Goal: Task Accomplishment & Management: Use online tool/utility

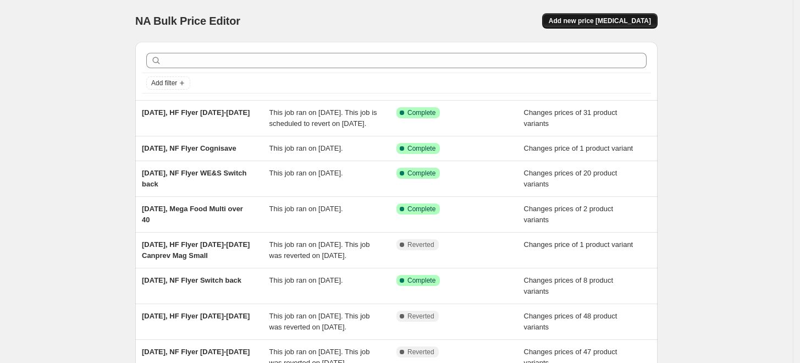
click at [611, 27] on button "Add new price [MEDICAL_DATA]" at bounding box center [599, 20] width 115 height 15
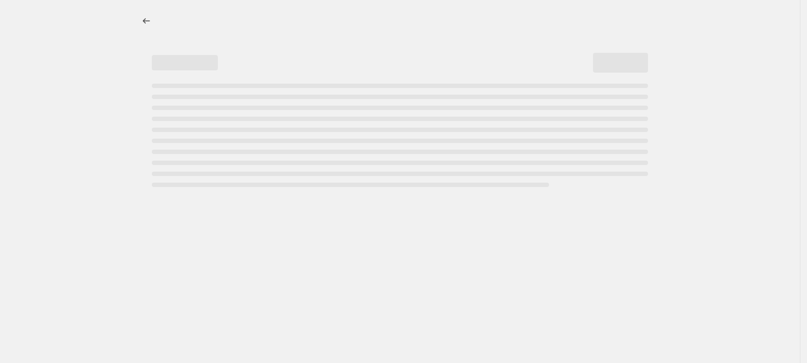
select select "percentage"
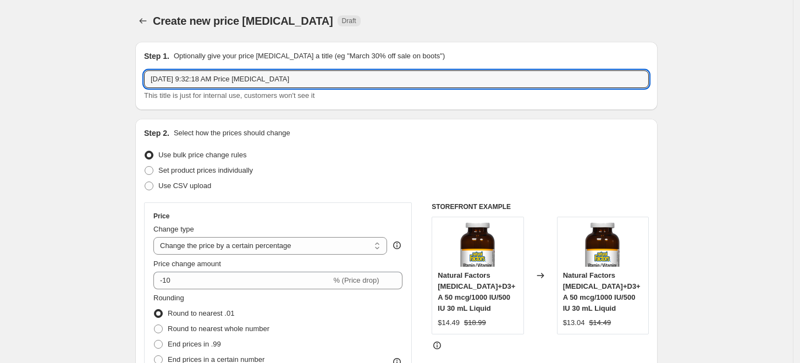
drag, startPoint x: 198, startPoint y: 79, endPoint x: 355, endPoint y: 95, distance: 157.5
click at [355, 95] on div "Oct 3, 2025, 9:32:18 AM Price change job This title is just for internal use, c…" at bounding box center [396, 85] width 505 height 31
type input "[DATE],HF Oct Flyer EO"
click at [253, 171] on span "Set product prices individually" at bounding box center [205, 170] width 95 height 8
click at [145, 167] on input "Set product prices individually" at bounding box center [145, 166] width 1 height 1
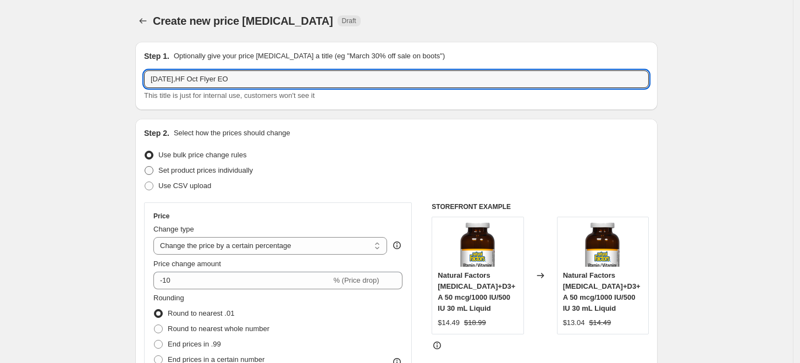
radio input "true"
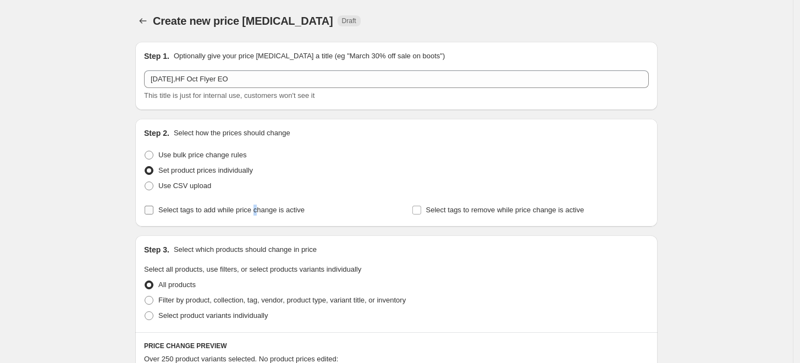
click at [267, 212] on span "Select tags to add while price change is active" at bounding box center [231, 210] width 146 height 8
click at [234, 201] on div "Step 2. Select how the prices should change Use bulk price change rules Set pro…" at bounding box center [396, 173] width 505 height 90
click at [236, 208] on span "Select tags to add while price change is active" at bounding box center [231, 210] width 146 height 8
click at [153, 208] on input "Select tags to add while price change is active" at bounding box center [149, 210] width 9 height 9
checkbox input "true"
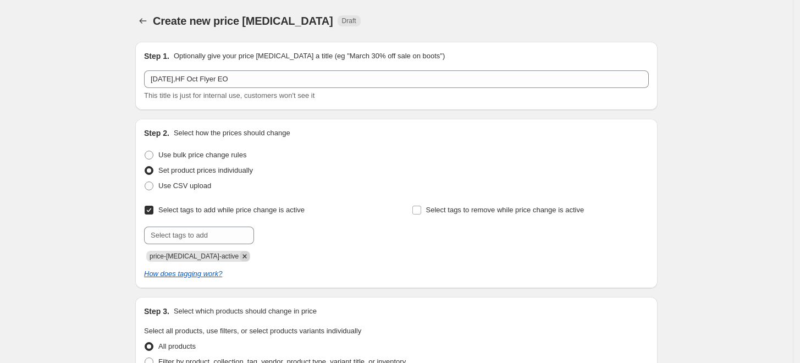
click at [240, 258] on icon "Remove price-change-job-active" at bounding box center [245, 256] width 10 height 10
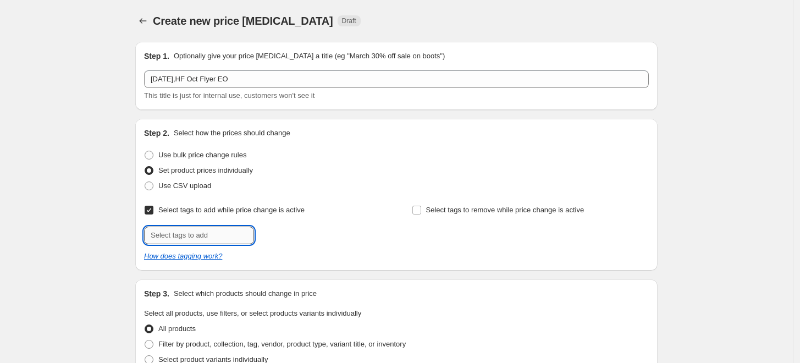
click at [232, 243] on input "text" at bounding box center [199, 236] width 110 height 18
type input "promo"
click at [276, 235] on b "Add" at bounding box center [269, 234] width 13 height 8
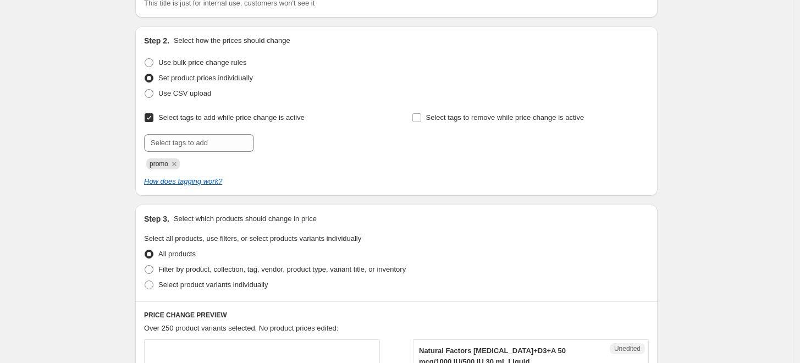
scroll to position [244, 0]
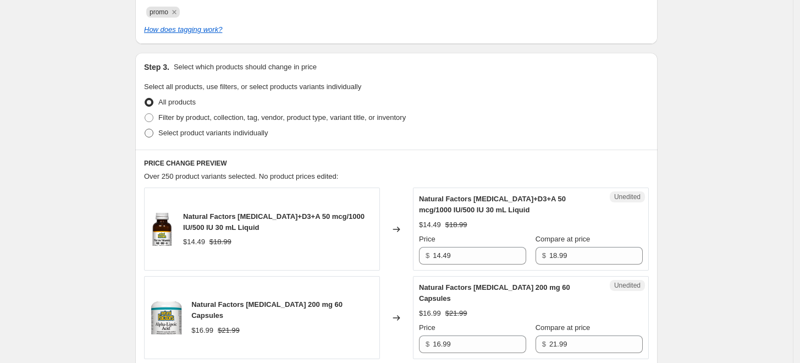
click at [235, 129] on span "Select product variants individually" at bounding box center [212, 133] width 109 height 8
click at [145, 129] on input "Select product variants individually" at bounding box center [145, 129] width 1 height 1
radio input "true"
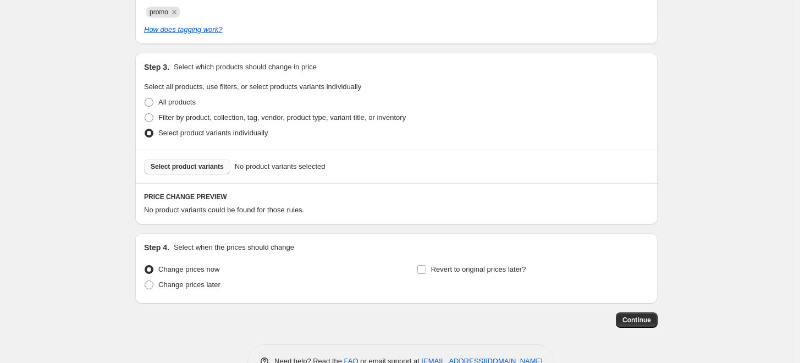
click at [217, 170] on span "Select product variants" at bounding box center [187, 166] width 73 height 9
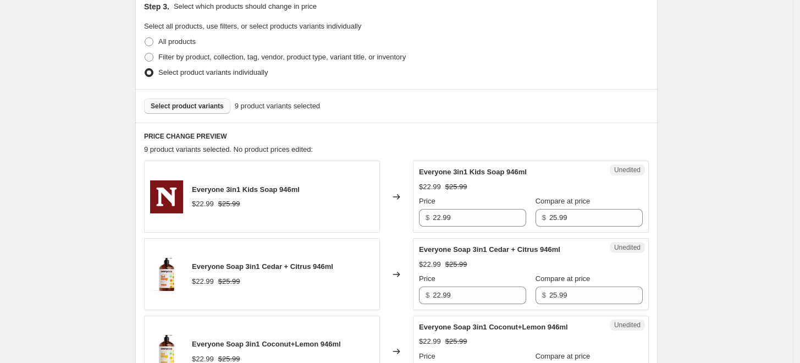
scroll to position [384, 0]
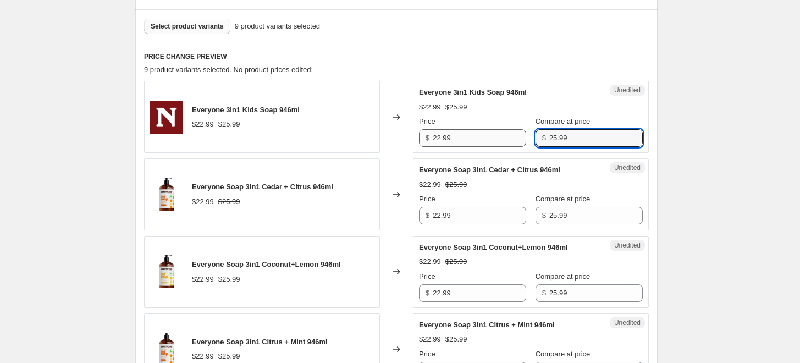
drag, startPoint x: 586, startPoint y: 135, endPoint x: 496, endPoint y: 132, distance: 89.7
click at [496, 132] on div "Price $ 22.99 Compare at price $ 25.99" at bounding box center [531, 131] width 224 height 31
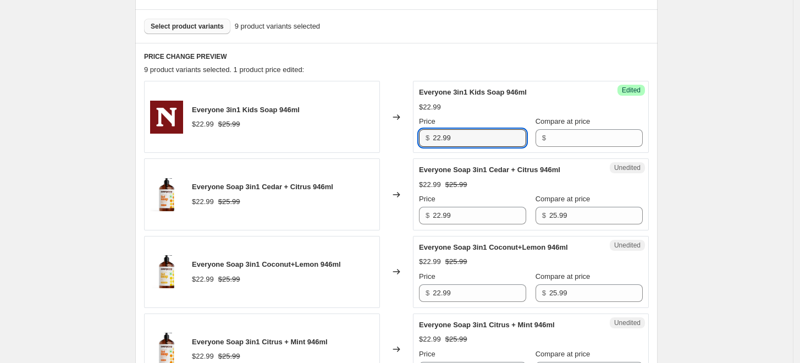
drag, startPoint x: 464, startPoint y: 137, endPoint x: 411, endPoint y: 135, distance: 53.4
click at [411, 135] on div "Everyone 3in1 Kids Soap 946ml $22.99 $25.99 Changed to Success Edited Everyone …" at bounding box center [396, 117] width 505 height 72
paste input "5"
type input "25.99"
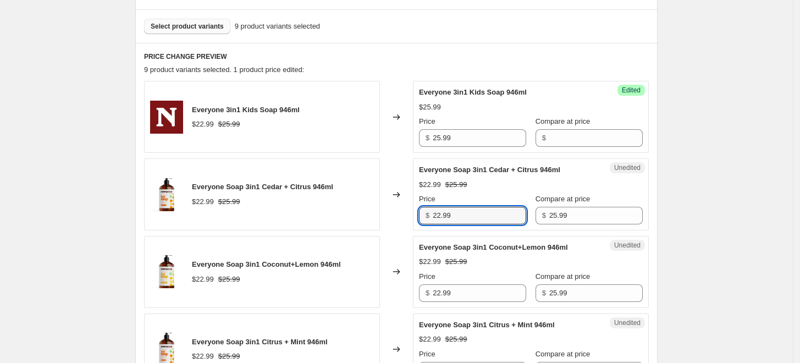
drag, startPoint x: 460, startPoint y: 211, endPoint x: 406, endPoint y: 211, distance: 53.3
click at [409, 211] on div "Everyone Soap 3in1 Cedar + Citrus 946ml $22.99 $25.99 Changed to Unedited Every…" at bounding box center [396, 194] width 505 height 72
paste input "5"
type input "25.99"
click at [404, 211] on div "Changed to" at bounding box center [396, 194] width 33 height 72
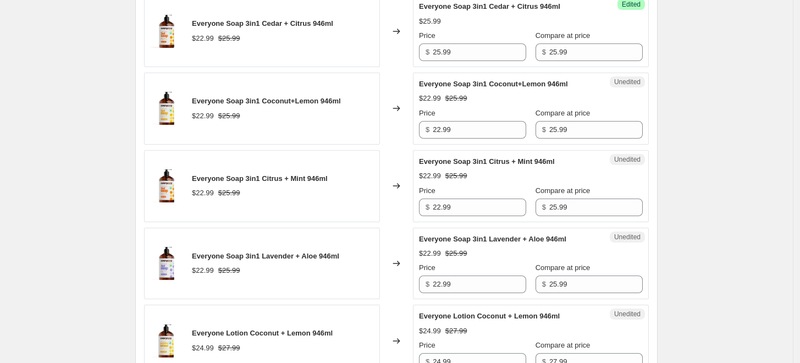
scroll to position [567, 0]
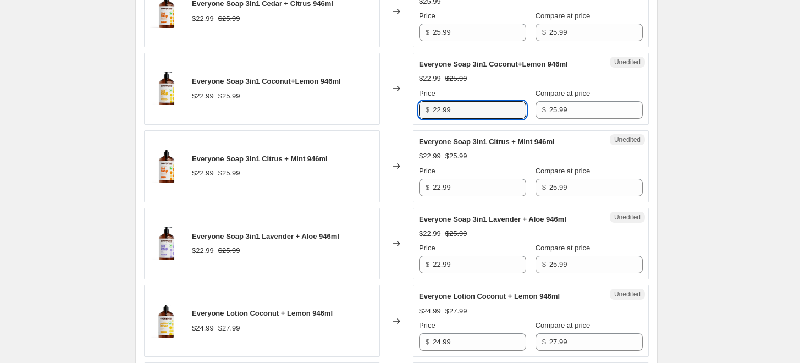
drag, startPoint x: 450, startPoint y: 109, endPoint x: 396, endPoint y: 110, distance: 54.4
click at [396, 109] on div "Everyone Soap 3in1 Coconut+Lemon 946ml $22.99 $25.99 Changed to Unedited Everyo…" at bounding box center [396, 89] width 505 height 72
paste input "5"
type input "25.99"
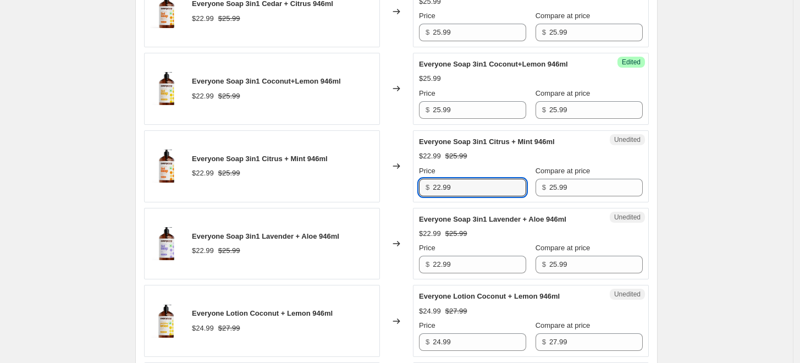
drag, startPoint x: 456, startPoint y: 179, endPoint x: 409, endPoint y: 185, distance: 47.1
click at [409, 184] on div "Everyone Soap 3in1 Citrus + Mint 946ml $22.99 $25.99 Changed to Unedited Everyo…" at bounding box center [396, 166] width 505 height 72
paste input "5"
type input "25.99"
click at [393, 184] on div "Changed to" at bounding box center [396, 166] width 33 height 72
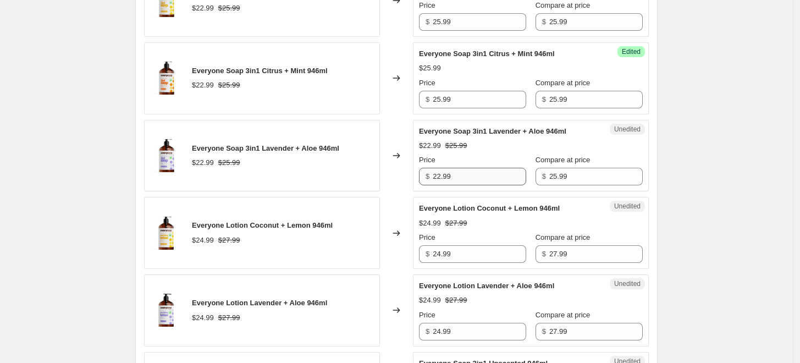
scroll to position [690, 0]
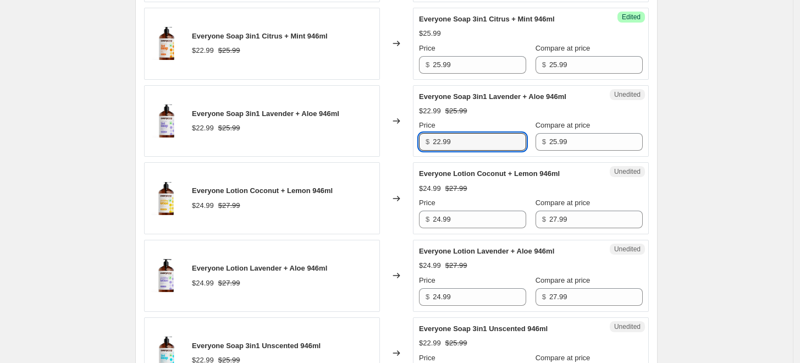
drag, startPoint x: 466, startPoint y: 143, endPoint x: 390, endPoint y: 144, distance: 75.9
click at [391, 143] on div "Everyone Soap 3in1 Lavender + Aloe 946ml $22.99 $25.99 Changed to Unedited Ever…" at bounding box center [396, 121] width 505 height 72
paste input "5"
type input "25.99"
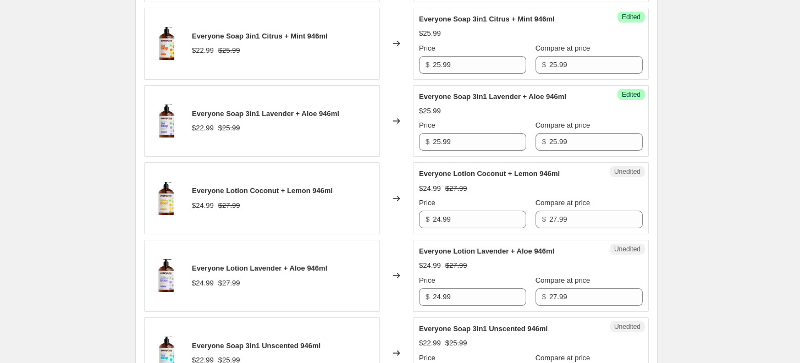
click at [387, 146] on div "Changed to" at bounding box center [396, 121] width 33 height 72
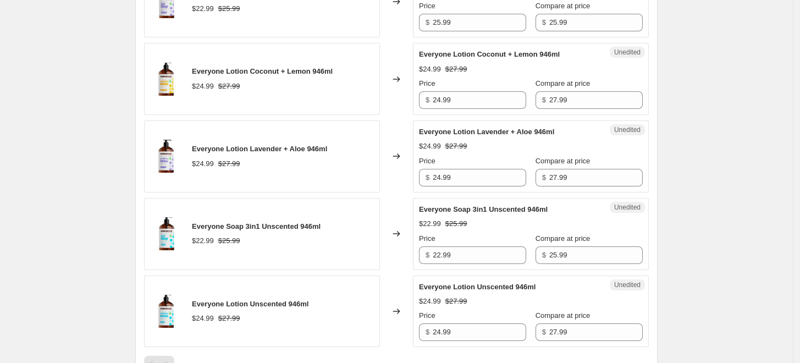
scroll to position [812, 0]
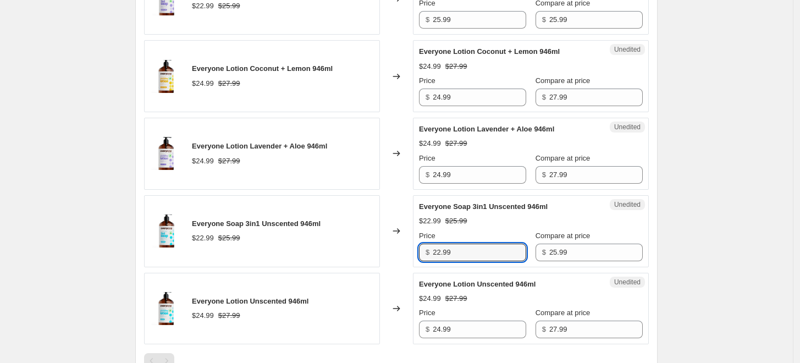
drag, startPoint x: 462, startPoint y: 253, endPoint x: 405, endPoint y: 247, distance: 58.0
click at [413, 251] on div "Everyone Soap 3in1 Unscented 946ml $22.99 $25.99 Changed to Unedited Everyone S…" at bounding box center [396, 231] width 505 height 72
paste input "5"
type input "25.99"
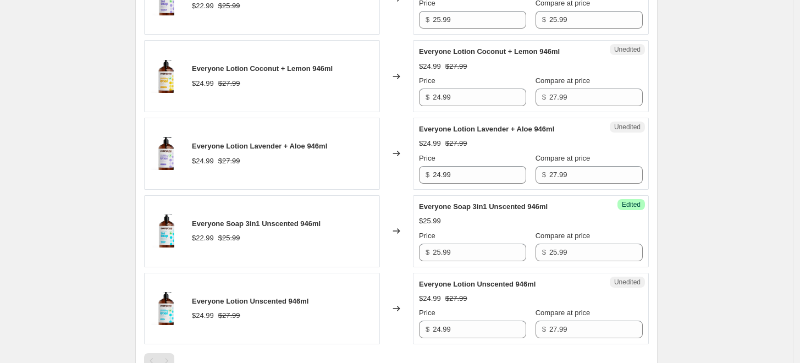
click at [378, 234] on div "Everyone Soap 3in1 Unscented 946ml $22.99 $25.99" at bounding box center [262, 231] width 236 height 72
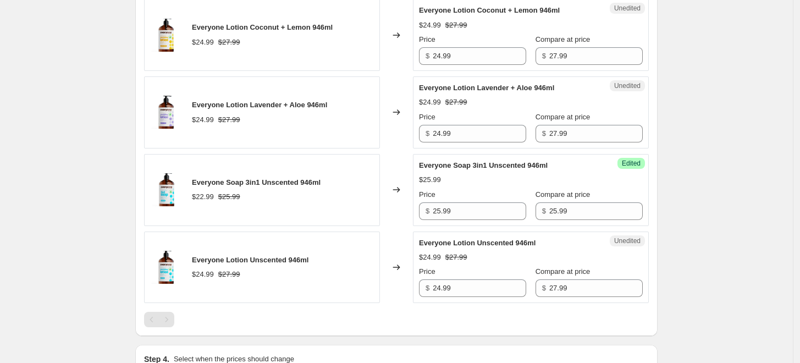
scroll to position [934, 0]
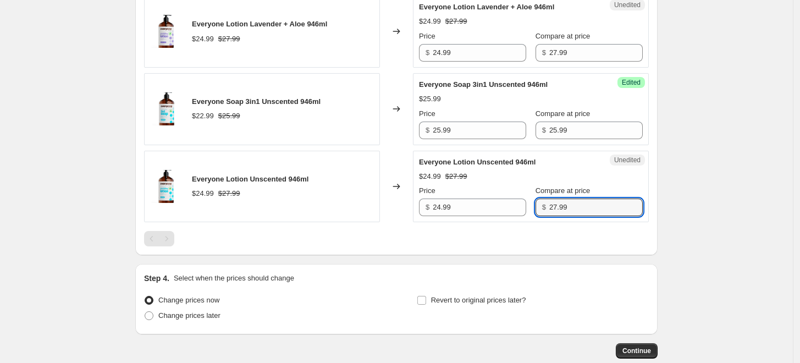
drag, startPoint x: 592, startPoint y: 203, endPoint x: 500, endPoint y: 194, distance: 92.2
click at [500, 194] on div "Price $ 24.99 Compare at price $ 27.99" at bounding box center [531, 200] width 224 height 31
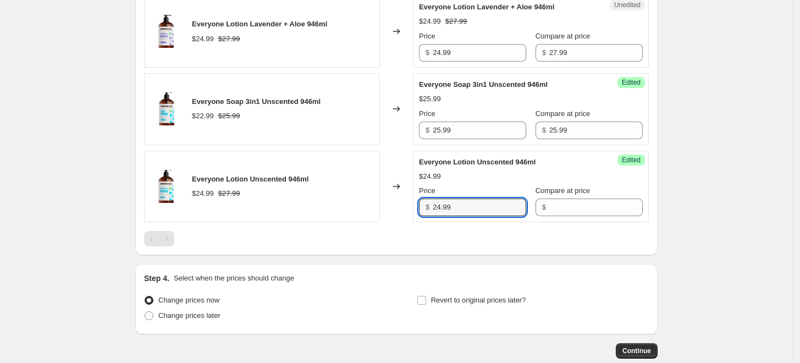
drag, startPoint x: 458, startPoint y: 205, endPoint x: 386, endPoint y: 201, distance: 72.2
click at [390, 201] on div "Everyone Lotion Unscented 946ml $24.99 $27.99 Changed to Success Edited Everyon…" at bounding box center [396, 187] width 505 height 72
paste input "7"
type input "27.99"
click at [369, 189] on div "Everyone Lotion Unscented 946ml $24.99 $27.99" at bounding box center [262, 187] width 236 height 72
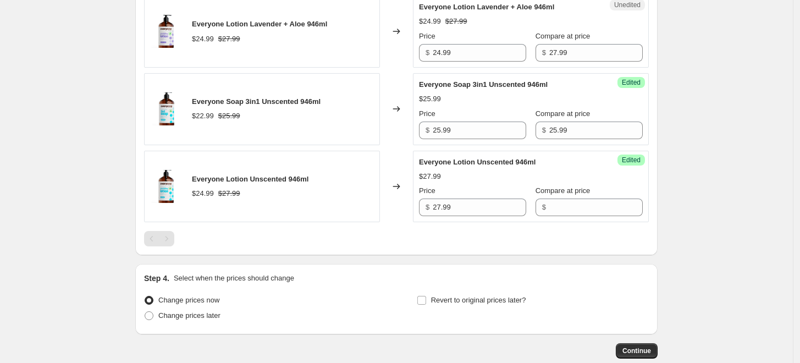
scroll to position [812, 0]
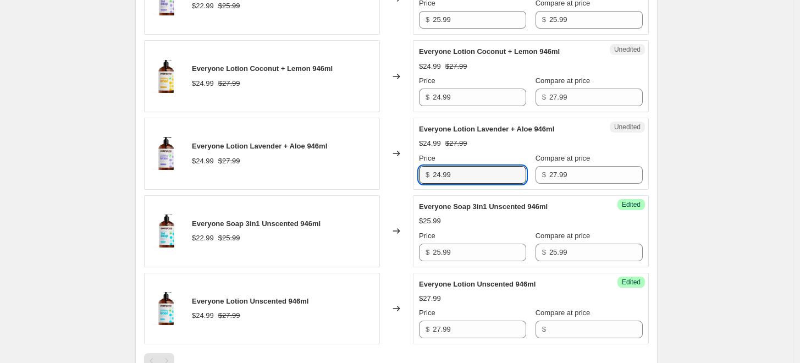
drag, startPoint x: 466, startPoint y: 174, endPoint x: 387, endPoint y: 173, distance: 79.2
click at [387, 173] on div "Everyone Lotion Lavender + Aloe 946ml $24.99 $27.99 Changed to Unedited Everyon…" at bounding box center [396, 154] width 505 height 72
paste input "7"
type input "27.99"
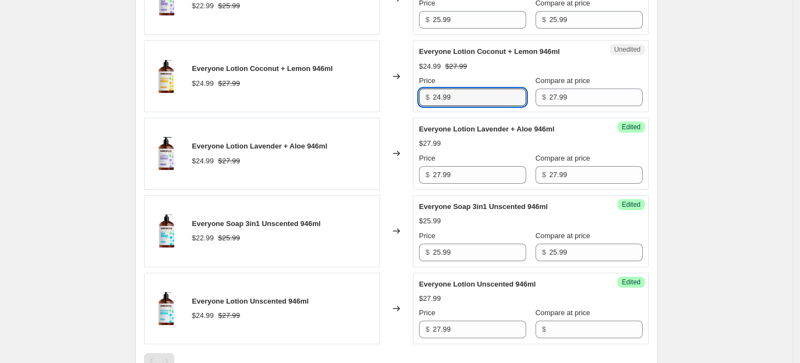
drag, startPoint x: 468, startPoint y: 96, endPoint x: 394, endPoint y: 99, distance: 74.8
click at [403, 96] on div "Everyone Lotion Coconut + Lemon 946ml $24.99 $27.99 Changed to Unedited Everyon…" at bounding box center [396, 76] width 505 height 72
paste input "7"
type input "27.99"
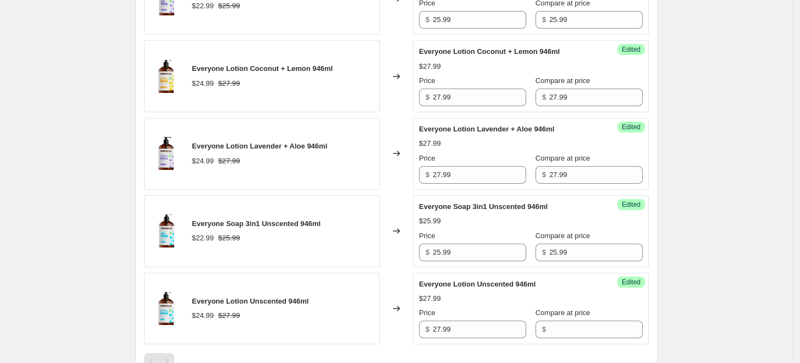
click at [387, 102] on div "Changed to" at bounding box center [396, 76] width 33 height 72
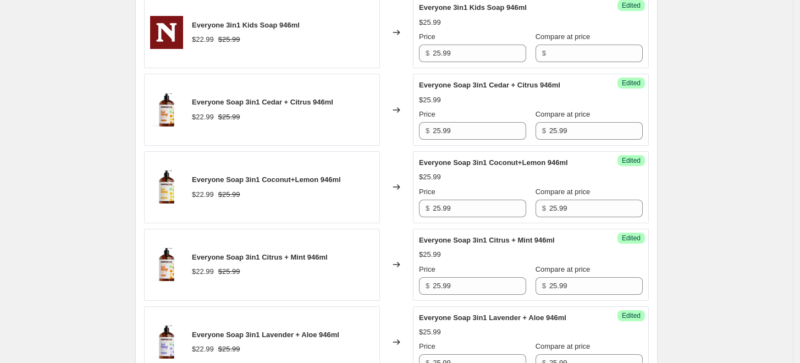
scroll to position [445, 0]
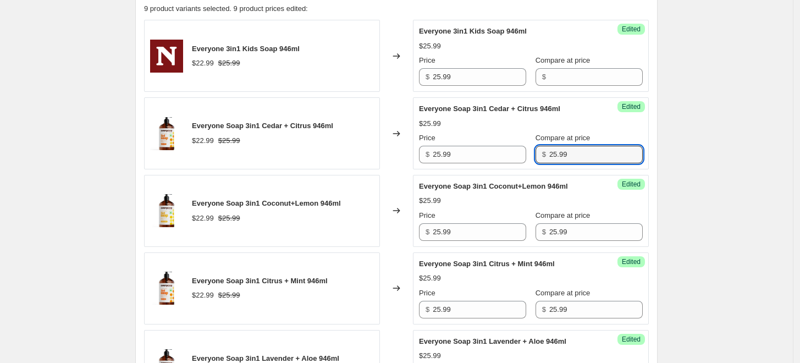
drag, startPoint x: 590, startPoint y: 152, endPoint x: 528, endPoint y: 168, distance: 64.1
click at [511, 148] on div "Price $ 25.99 Compare at price $ 25.99" at bounding box center [531, 148] width 224 height 31
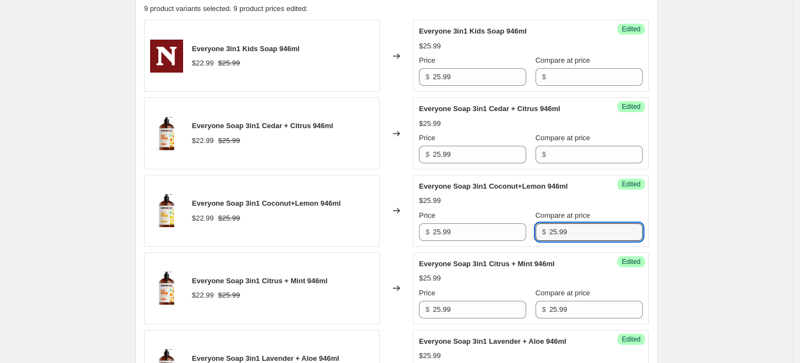
drag, startPoint x: 584, startPoint y: 230, endPoint x: 537, endPoint y: 230, distance: 47.8
click at [537, 230] on div "Price $ 25.99 Compare at price $ 25.99" at bounding box center [531, 225] width 224 height 31
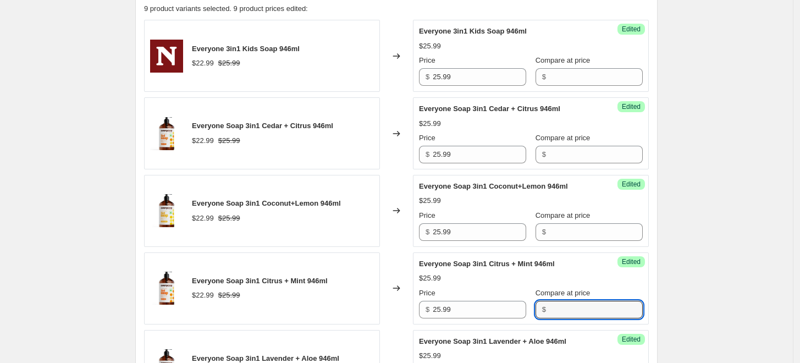
drag, startPoint x: 566, startPoint y: 310, endPoint x: 537, endPoint y: 291, distance: 35.1
click at [501, 307] on div "Price $ 25.99 Compare at price $" at bounding box center [531, 303] width 224 height 31
click at [568, 278] on div "$25.99" at bounding box center [531, 278] width 224 height 11
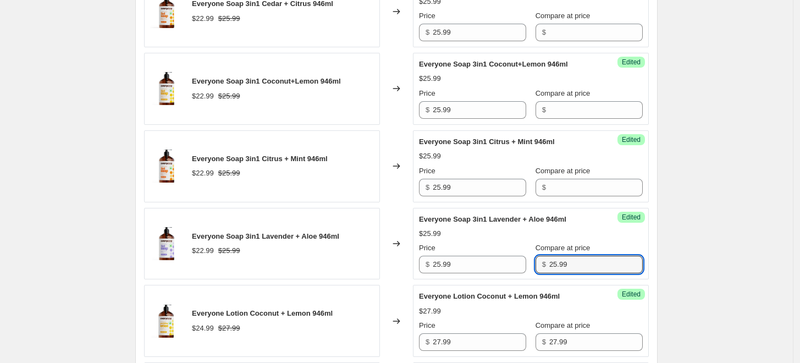
drag, startPoint x: 581, startPoint y: 263, endPoint x: 541, endPoint y: 250, distance: 42.2
click at [518, 258] on div "Price $ 25.99 Compare at price $ 25.99" at bounding box center [531, 257] width 224 height 31
click at [584, 225] on div "Everyone Soap 3in1 Lavender + Aloe 946ml $25.99 Price $ 25.99 Compare at price $" at bounding box center [531, 244] width 224 height 60
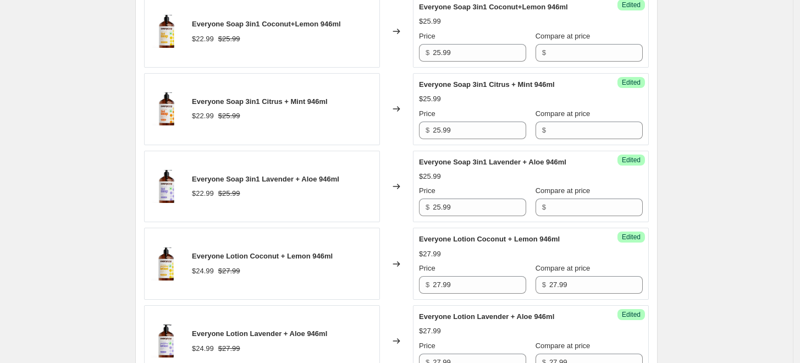
scroll to position [690, 0]
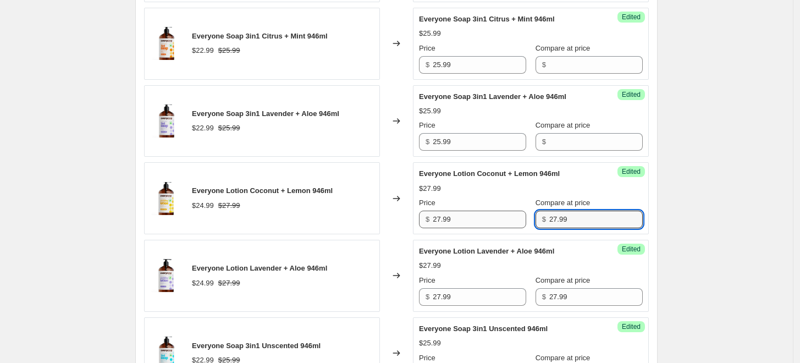
drag, startPoint x: 586, startPoint y: 219, endPoint x: 518, endPoint y: 218, distance: 67.1
click at [520, 218] on div "Price $ 27.99 Compare at price $ 27.99" at bounding box center [531, 212] width 224 height 31
click at [570, 193] on div "Everyone Lotion Coconut + Lemon 946ml $27.99 Price $ 27.99 Compare at price $" at bounding box center [531, 198] width 224 height 60
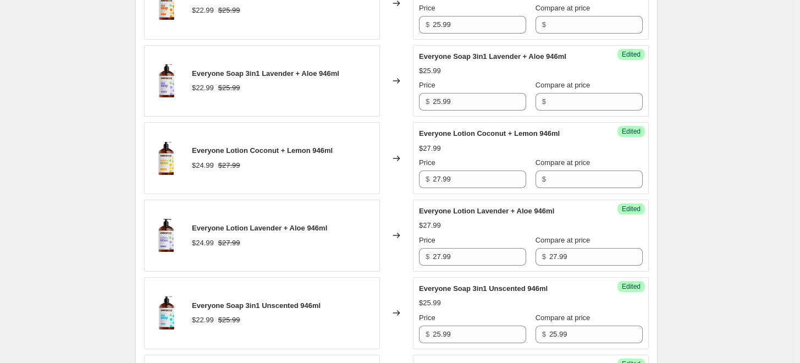
scroll to position [812, 0]
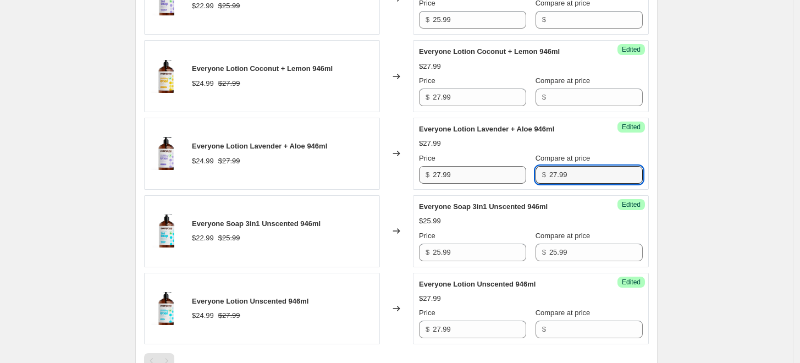
drag, startPoint x: 554, startPoint y: 169, endPoint x: 525, endPoint y: 175, distance: 29.1
click at [527, 172] on div "Price $ 27.99 Compare at price $ 27.99" at bounding box center [531, 168] width 224 height 31
drag, startPoint x: 558, startPoint y: 224, endPoint x: 569, endPoint y: 234, distance: 14.8
click at [559, 225] on div "$25.99" at bounding box center [531, 221] width 224 height 11
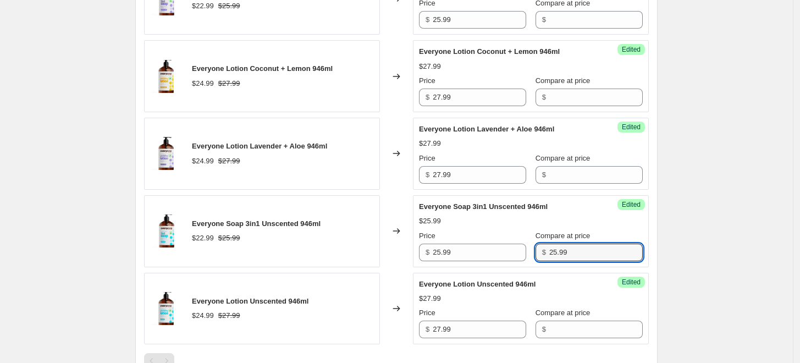
drag, startPoint x: 578, startPoint y: 245, endPoint x: 533, endPoint y: 245, distance: 44.5
click at [533, 245] on div "Price $ 25.99 Compare at price $ 25.99" at bounding box center [531, 245] width 224 height 31
click at [566, 221] on div "$25.99" at bounding box center [531, 221] width 224 height 11
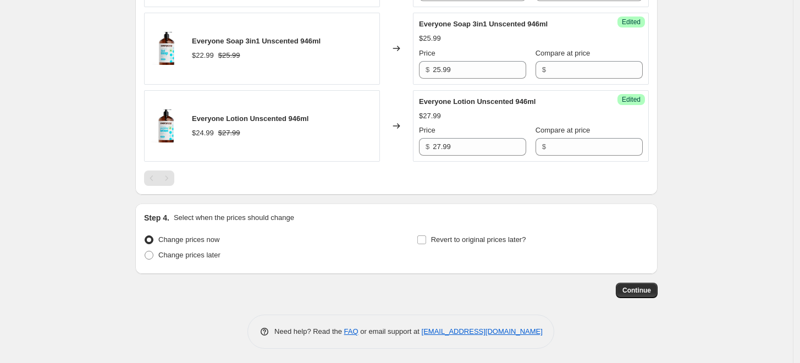
scroll to position [995, 0]
click at [493, 228] on div "Step 4. Select when the prices should change Change prices now Change prices la…" at bounding box center [396, 238] width 505 height 53
click at [495, 237] on span "Revert to original prices later?" at bounding box center [478, 239] width 95 height 8
click at [426, 237] on input "Revert to original prices later?" at bounding box center [421, 239] width 9 height 9
checkbox input "true"
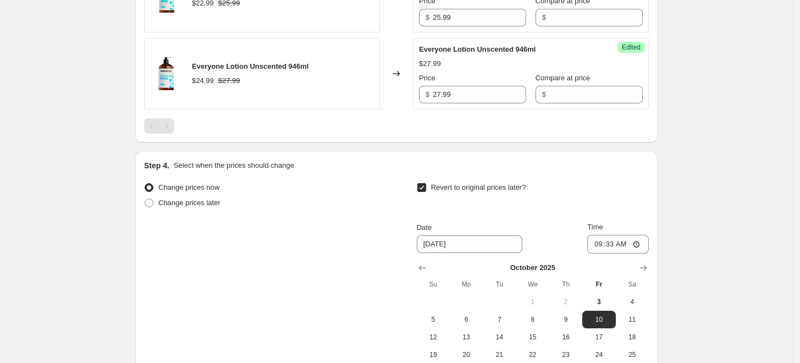
scroll to position [1117, 0]
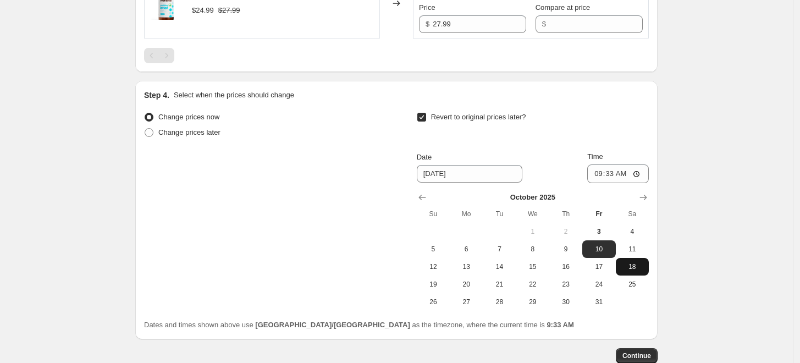
click at [638, 266] on span "18" at bounding box center [632, 266] width 24 height 9
type input "[DATE]"
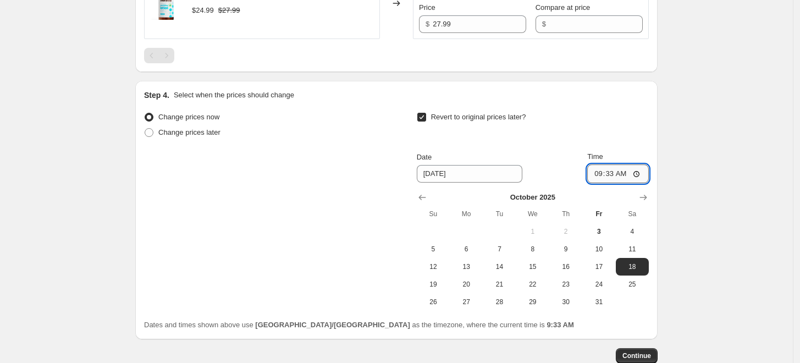
click at [597, 175] on input "09:33" at bounding box center [618, 173] width 62 height 19
click at [644, 172] on input "11:59" at bounding box center [618, 173] width 62 height 19
type input "23:59"
click at [654, 348] on button "Continue" at bounding box center [637, 355] width 42 height 15
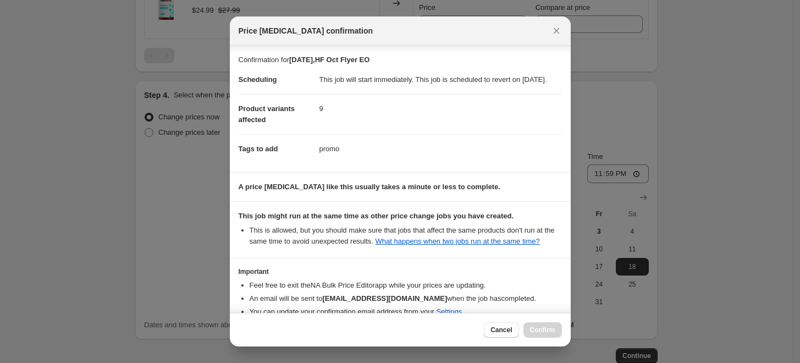
scroll to position [80, 0]
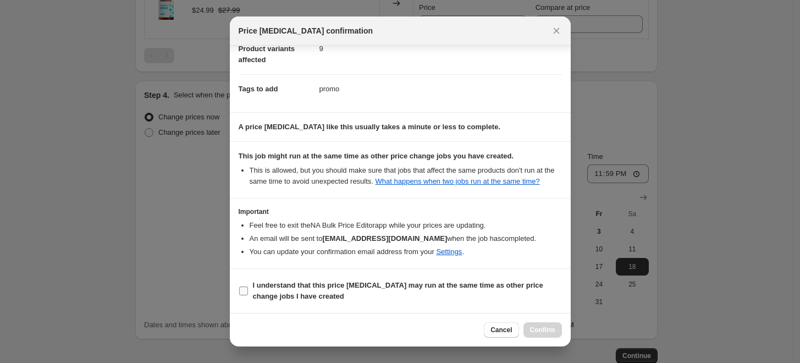
drag, startPoint x: 423, startPoint y: 289, endPoint x: 440, endPoint y: 298, distance: 19.4
click at [423, 289] on b "I understand that this price [MEDICAL_DATA] may run at the same time as other p…" at bounding box center [398, 290] width 290 height 19
click at [248, 289] on input "I understand that this price [MEDICAL_DATA] may run at the same time as other p…" at bounding box center [243, 290] width 9 height 9
checkbox input "true"
click at [549, 335] on button "Confirm" at bounding box center [542, 329] width 38 height 15
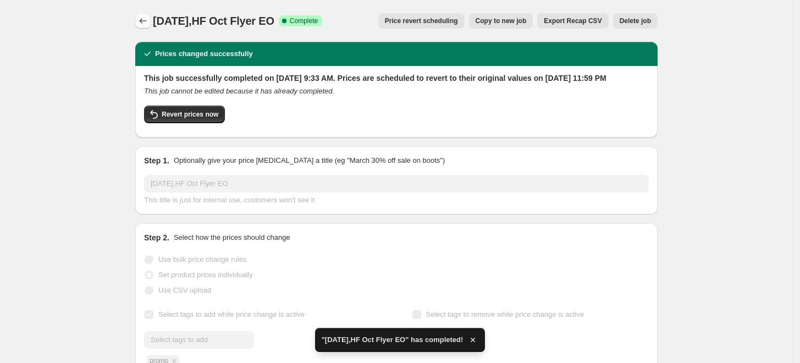
click at [142, 20] on icon "Price change jobs" at bounding box center [142, 20] width 11 height 11
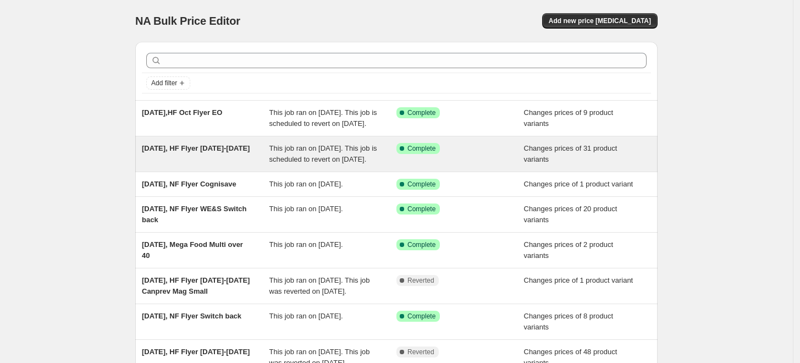
click at [220, 152] on span "[DATE], HF Flyer [DATE]-[DATE]" at bounding box center [196, 148] width 108 height 8
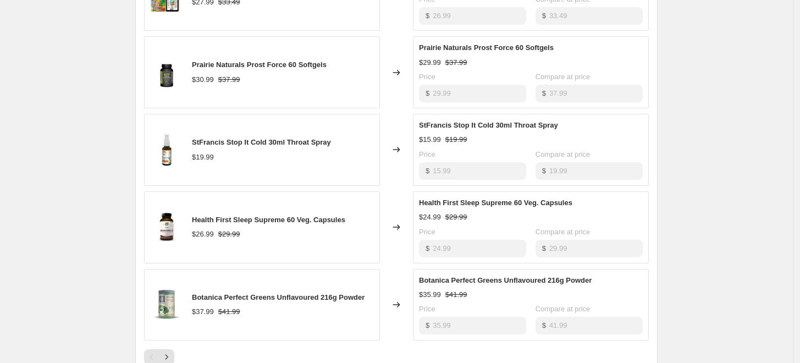
scroll to position [733, 0]
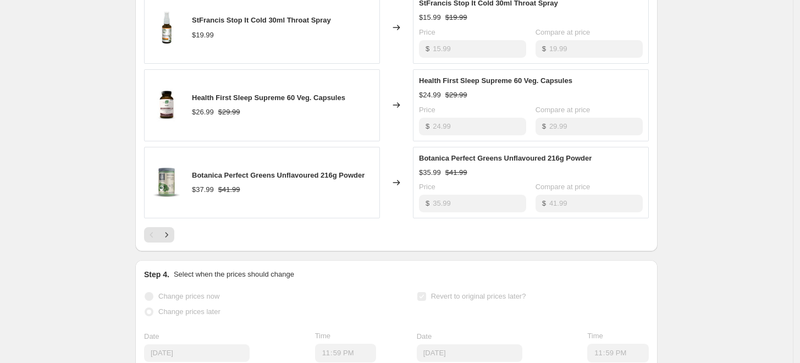
click at [179, 242] on div at bounding box center [396, 234] width 505 height 15
click at [172, 240] on icon "Next" at bounding box center [166, 234] width 11 height 11
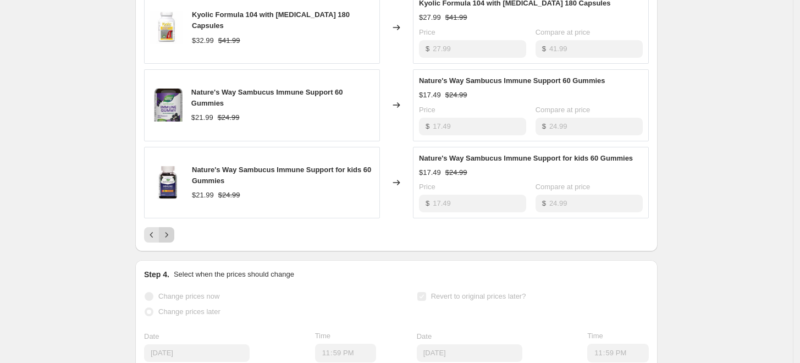
click at [162, 242] on button "Next" at bounding box center [166, 234] width 15 height 15
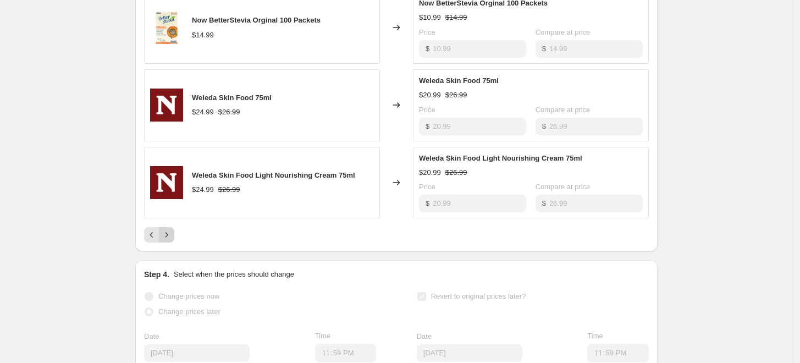
click at [172, 240] on icon "Next" at bounding box center [166, 234] width 11 height 11
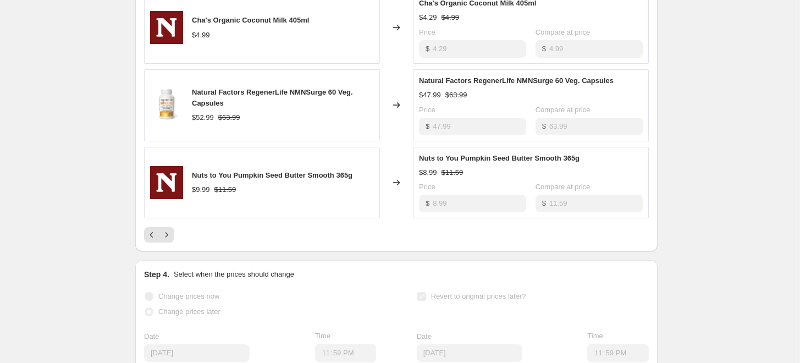
scroll to position [550, 0]
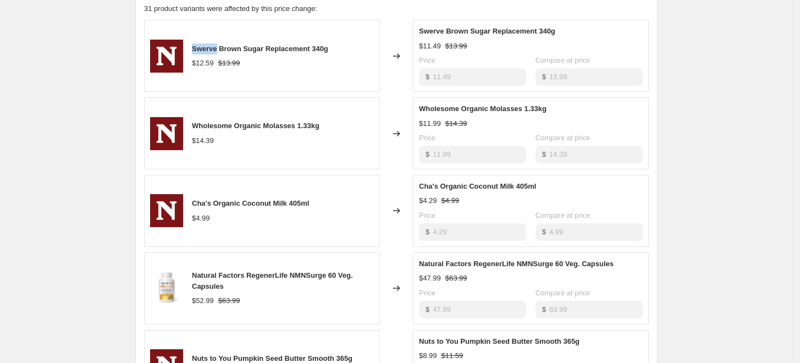
drag, startPoint x: 194, startPoint y: 59, endPoint x: 219, endPoint y: 63, distance: 26.1
click at [219, 63] on div "Swerve Brown Sugar Replacement 340g $12.59 $13.99" at bounding box center [262, 56] width 236 height 72
copy span "Swerve"
click at [164, 117] on div "Wholesome Organic Molasses 1.33kg $14.39" at bounding box center [262, 133] width 236 height 72
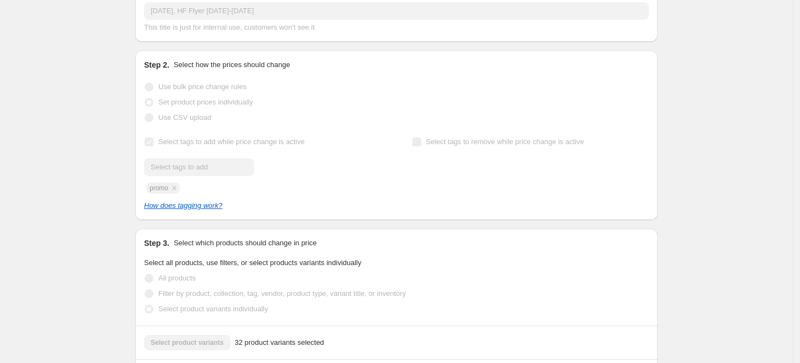
scroll to position [0, 0]
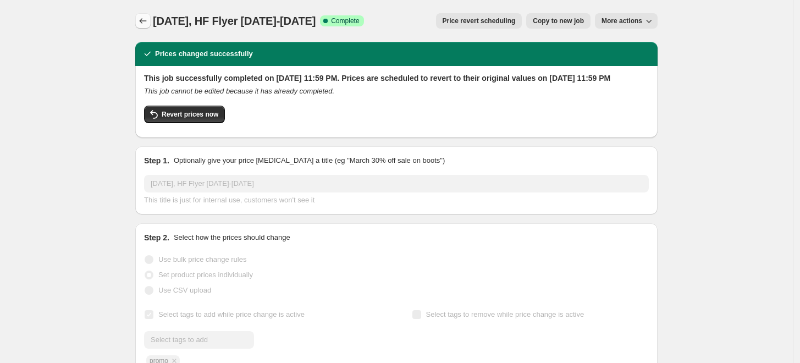
click at [148, 21] on icon "Price change jobs" at bounding box center [142, 20] width 11 height 11
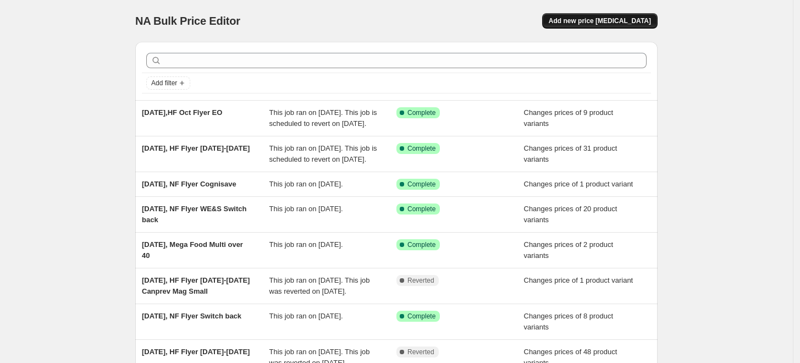
click at [597, 20] on span "Add new price [MEDICAL_DATA]" at bounding box center [600, 20] width 102 height 9
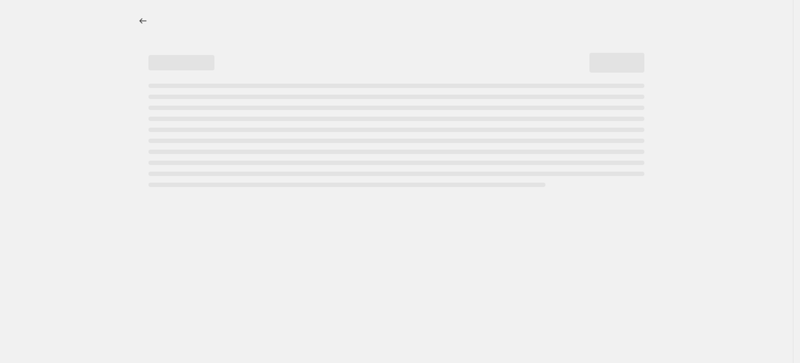
select select "percentage"
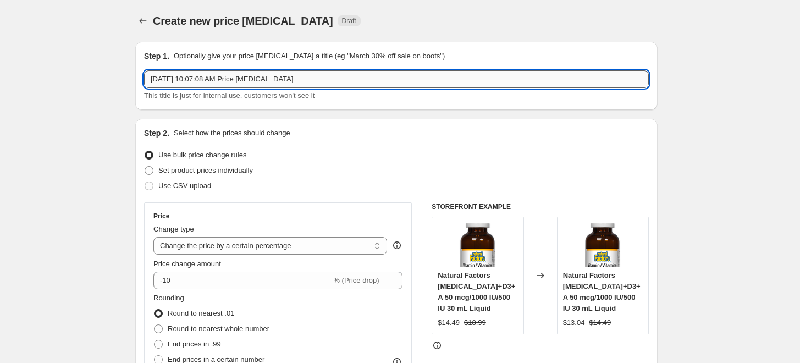
drag, startPoint x: 196, startPoint y: 79, endPoint x: 334, endPoint y: 78, distance: 138.0
click at [334, 78] on input "[DATE] 10:07:08 AM Price [MEDICAL_DATA]" at bounding box center [396, 79] width 505 height 18
paste input "Swerve"
type input "[DATE], HF Oct Flyer Swerve sugar"
click at [251, 163] on label "Set product prices individually" at bounding box center [198, 170] width 109 height 15
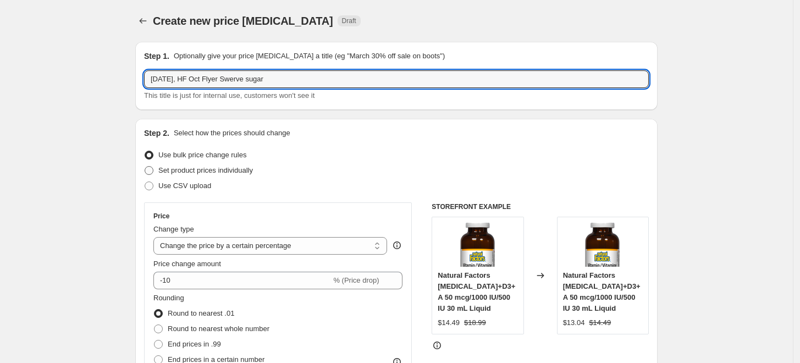
click at [145, 166] on input "Set product prices individually" at bounding box center [145, 166] width 1 height 1
radio input "true"
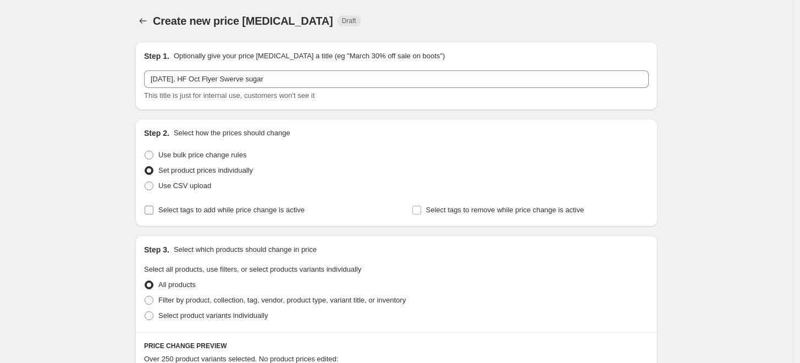
click at [239, 211] on span "Select tags to add while price change is active" at bounding box center [231, 210] width 146 height 8
click at [153, 211] on input "Select tags to add while price change is active" at bounding box center [149, 210] width 9 height 9
checkbox input "true"
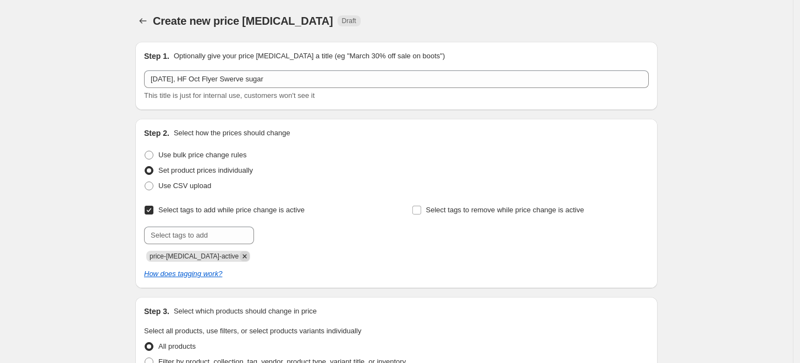
click at [240, 258] on icon "Remove price-change-job-active" at bounding box center [245, 256] width 10 height 10
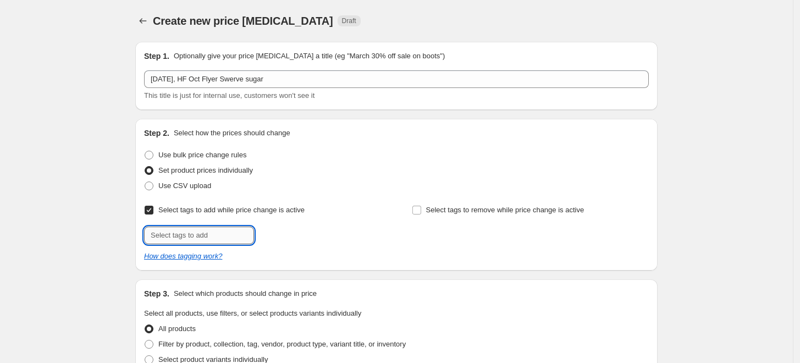
click at [233, 235] on input "text" at bounding box center [199, 236] width 110 height 18
type input "promo"
click at [275, 228] on button "Add promo" at bounding box center [281, 234] width 48 height 15
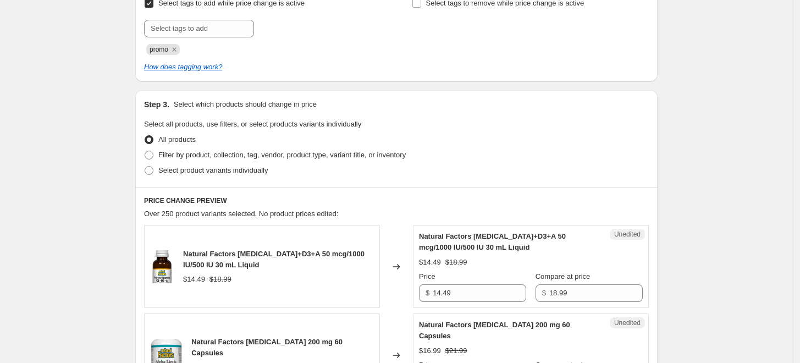
scroll to position [244, 0]
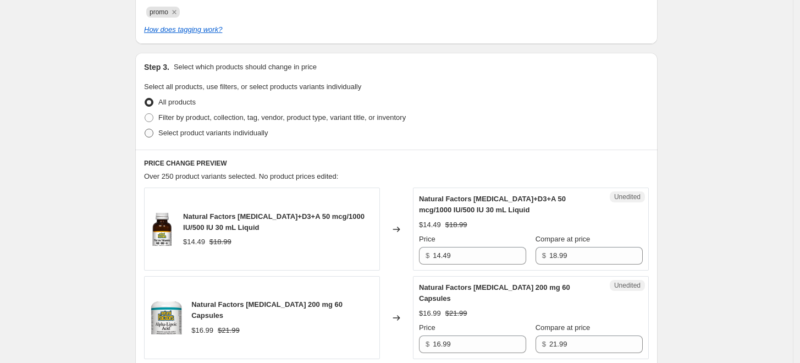
click at [224, 129] on span "Select product variants individually" at bounding box center [212, 133] width 109 height 8
click at [145, 129] on input "Select product variants individually" at bounding box center [145, 129] width 1 height 1
radio input "true"
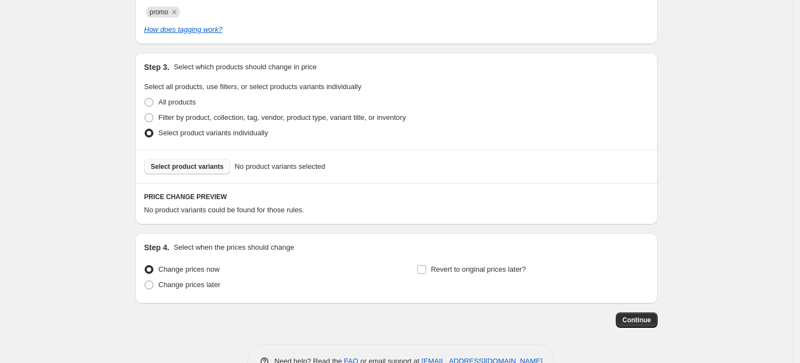
click at [200, 161] on button "Select product variants" at bounding box center [187, 166] width 86 height 15
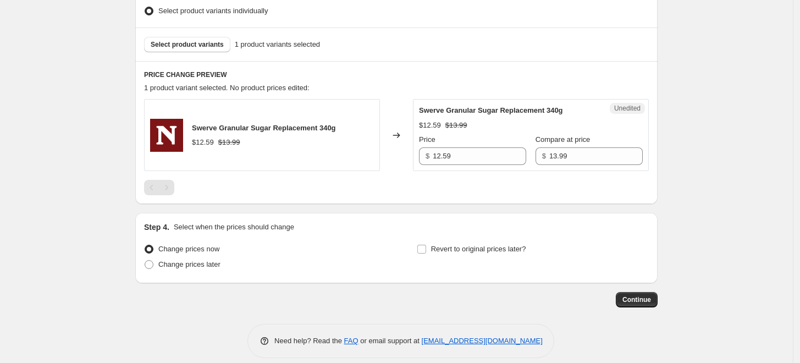
scroll to position [377, 0]
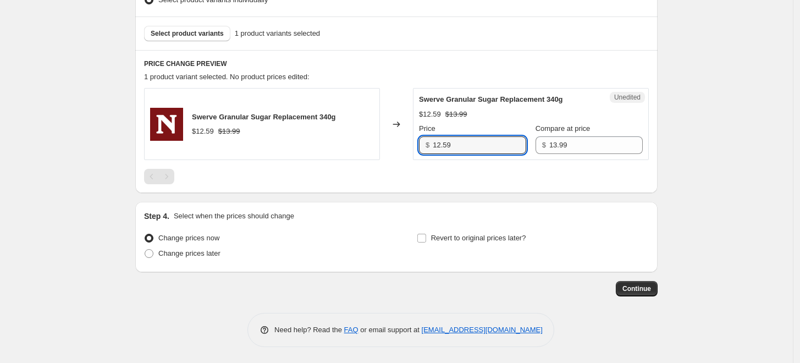
drag, startPoint x: 460, startPoint y: 145, endPoint x: 402, endPoint y: 135, distance: 59.1
click at [403, 140] on div "Swerve Granular Sugar Replacement 340g $12.59 $13.99 Changed to Unedited Swerve…" at bounding box center [396, 124] width 505 height 72
type input "11.49"
click at [397, 140] on div "Changed to" at bounding box center [396, 124] width 33 height 72
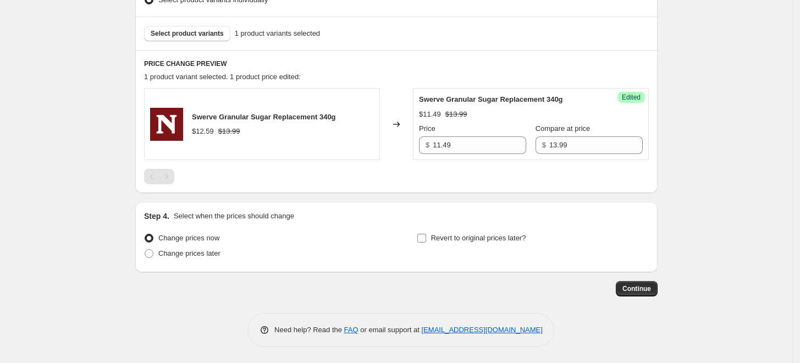
click at [471, 235] on span "Revert to original prices later?" at bounding box center [478, 238] width 95 height 8
click at [426, 235] on input "Revert to original prices later?" at bounding box center [421, 238] width 9 height 9
checkbox input "true"
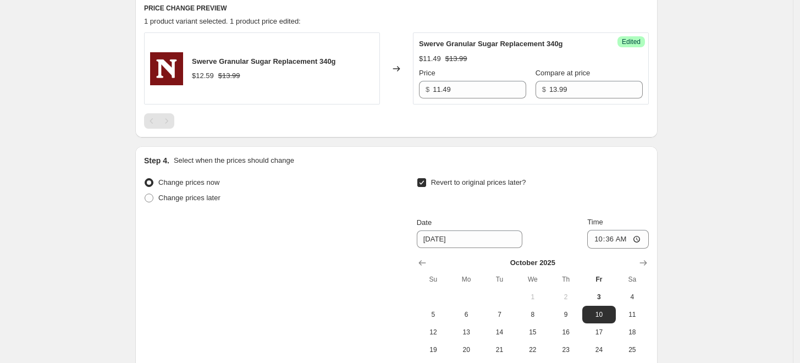
scroll to position [499, 0]
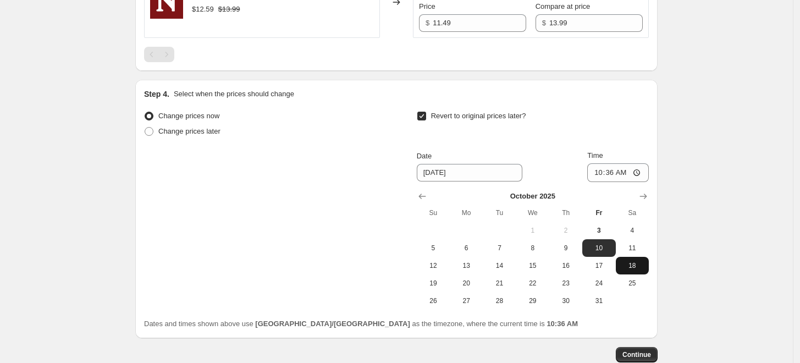
click at [626, 268] on span "18" at bounding box center [632, 265] width 24 height 9
type input "[DATE]"
click at [599, 173] on input "10:36" at bounding box center [618, 172] width 62 height 19
type input "23:59"
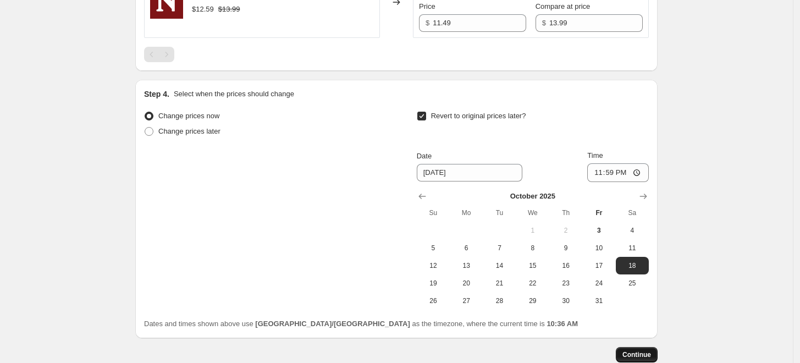
click at [658, 352] on button "Continue" at bounding box center [637, 354] width 42 height 15
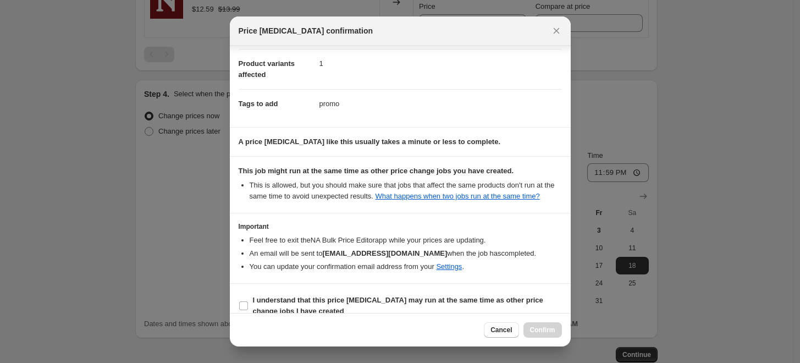
scroll to position [80, 0]
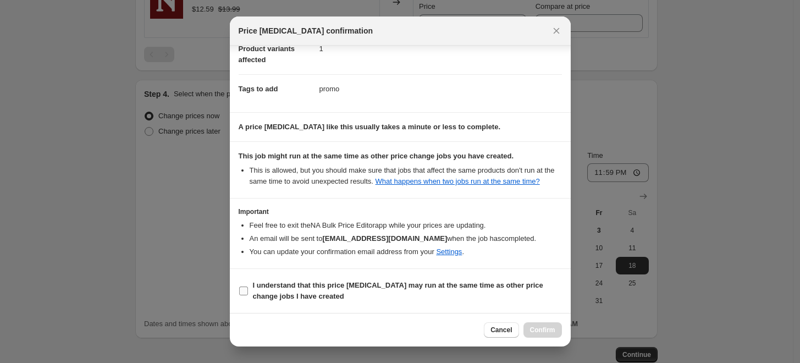
click at [457, 290] on b "I understand that this price [MEDICAL_DATA] may run at the same time as other p…" at bounding box center [398, 290] width 290 height 19
click at [248, 290] on input "I understand that this price [MEDICAL_DATA] may run at the same time as other p…" at bounding box center [243, 290] width 9 height 9
checkbox input "true"
click at [547, 318] on div "Cancel Confirm" at bounding box center [400, 330] width 341 height 34
click at [548, 328] on span "Confirm" at bounding box center [542, 329] width 25 height 9
